Goal: Navigation & Orientation: Find specific page/section

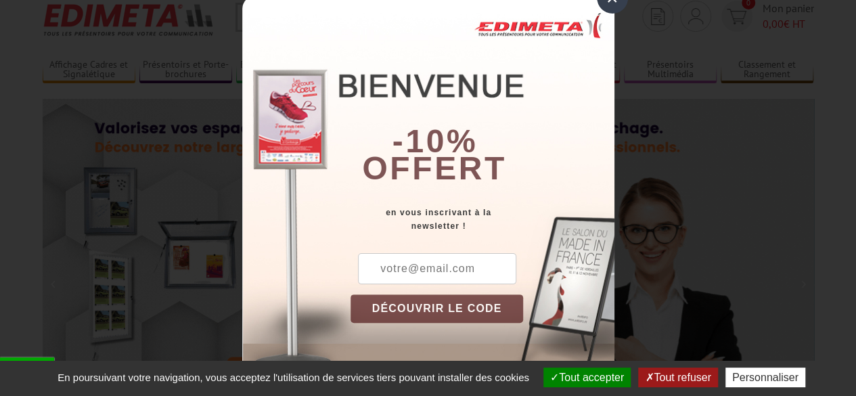
scroll to position [68, 0]
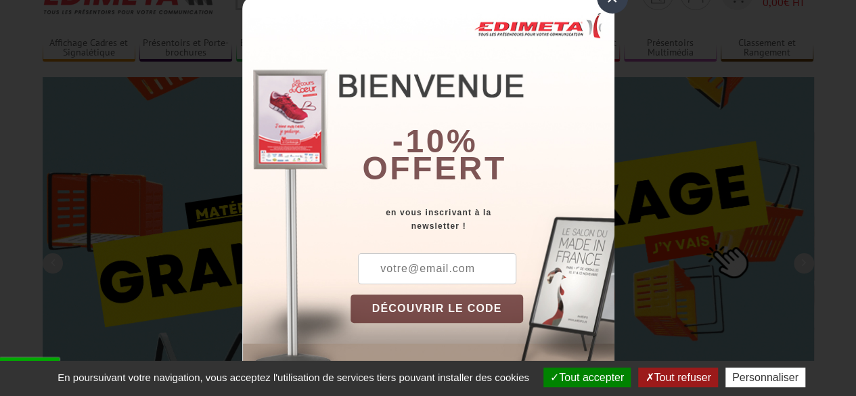
click at [458, 301] on button "DÉCOUVRIR LE CODE" at bounding box center [437, 309] width 173 height 28
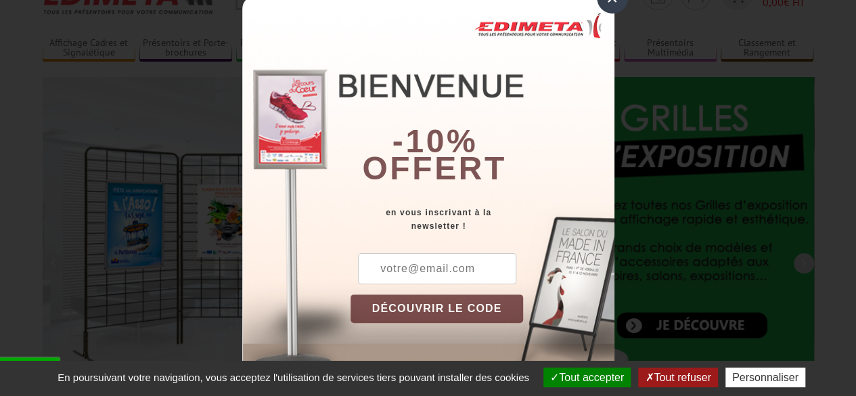
click at [450, 308] on button "DÉCOUVRIR LE CODE" at bounding box center [437, 309] width 173 height 28
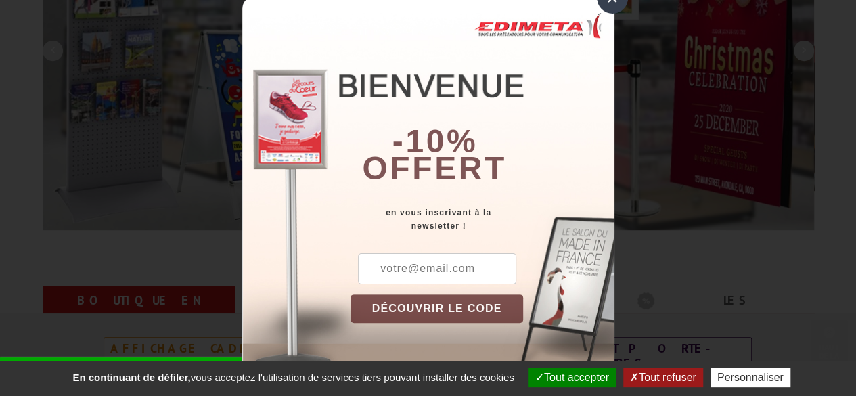
scroll to position [339, 0]
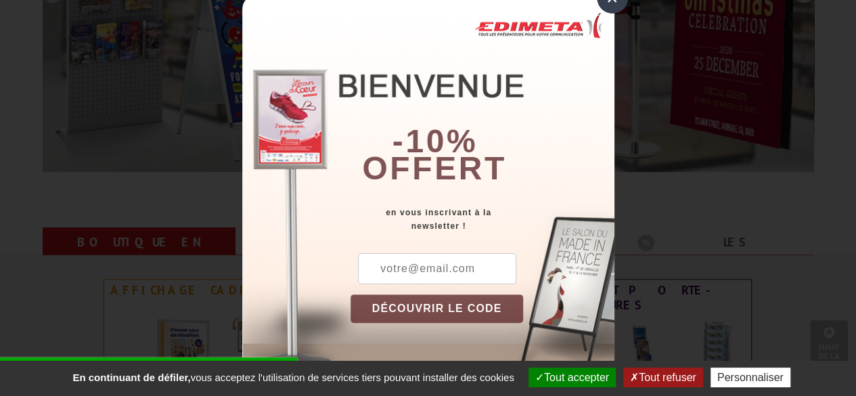
click at [668, 375] on button "Tout refuser" at bounding box center [663, 378] width 79 height 20
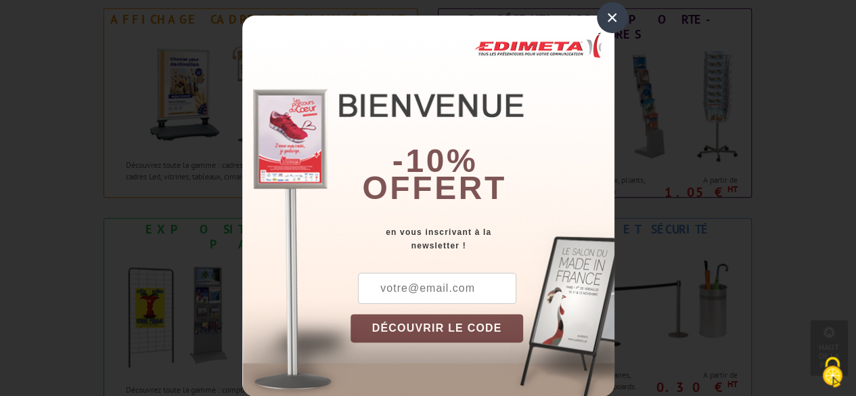
scroll to position [0, 0]
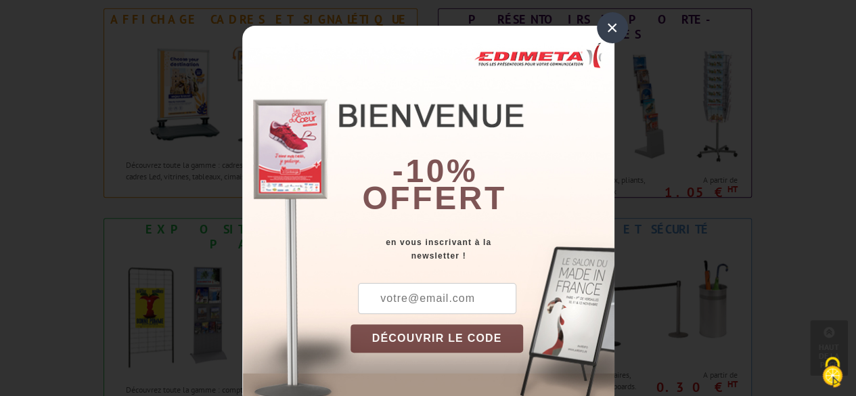
click at [605, 26] on div "×" at bounding box center [612, 27] width 31 height 31
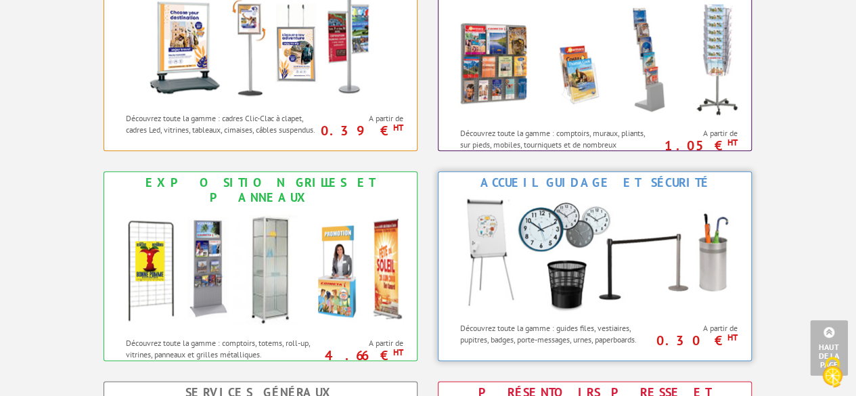
scroll to position [677, 0]
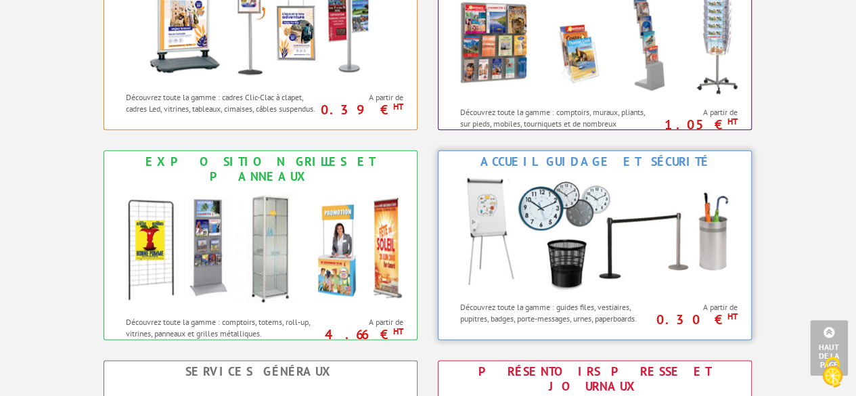
click at [557, 200] on img at bounding box center [595, 234] width 298 height 122
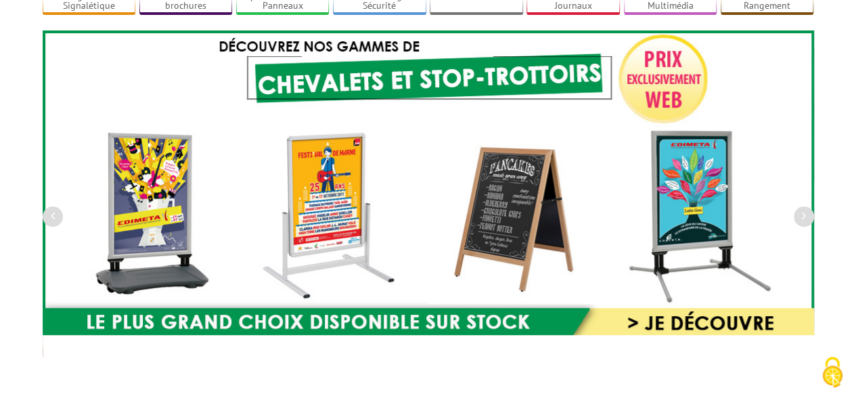
scroll to position [135, 0]
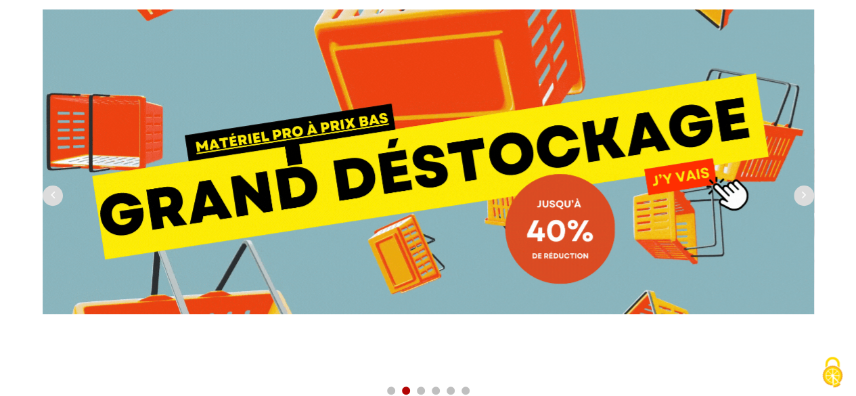
click at [540, 271] on img at bounding box center [429, 161] width 772 height 305
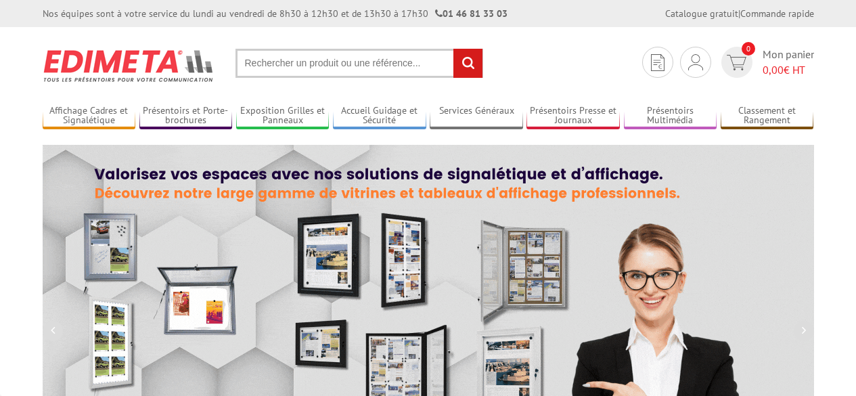
scroll to position [135, 0]
